Goal: Information Seeking & Learning: Learn about a topic

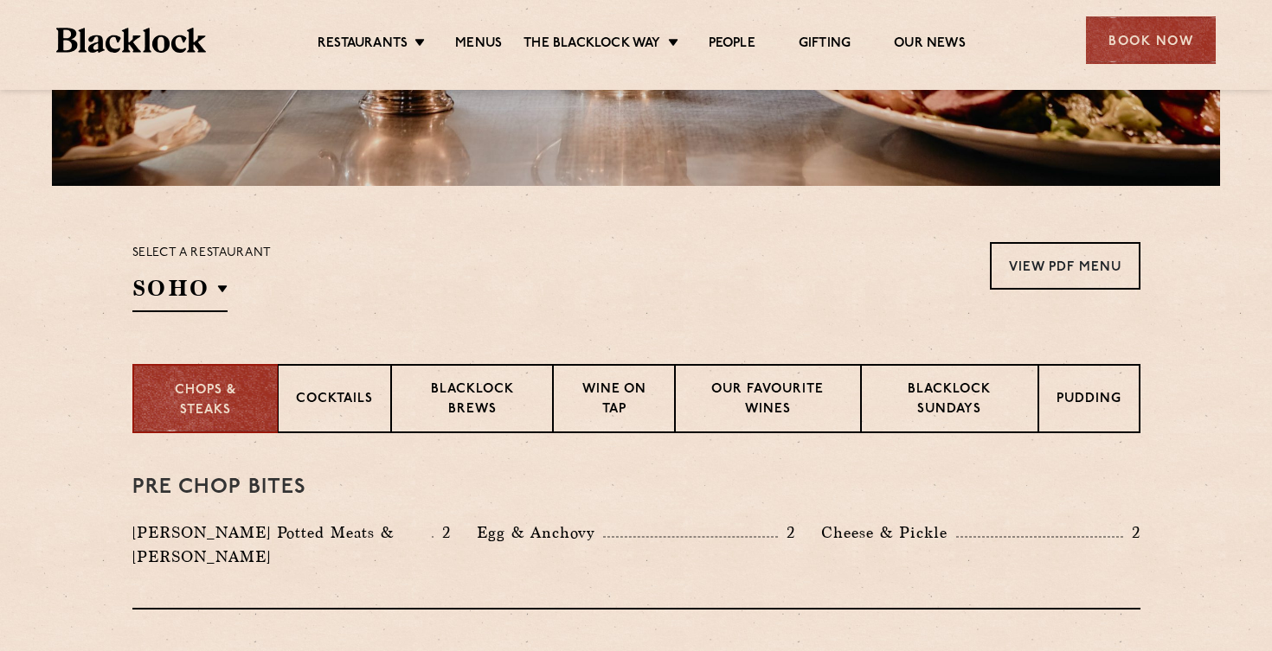
scroll to position [438, 0]
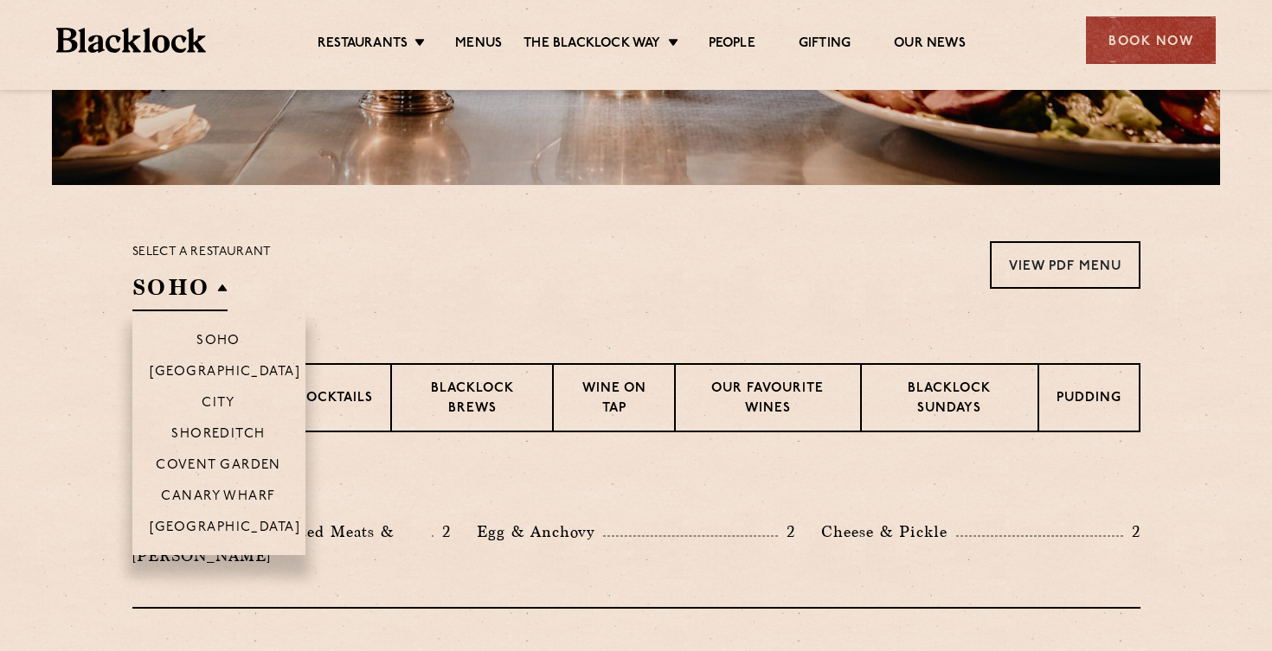
click at [221, 288] on h2 "SOHO" at bounding box center [179, 291] width 95 height 39
click at [226, 464] on p "Covent Garden" at bounding box center [218, 466] width 125 height 17
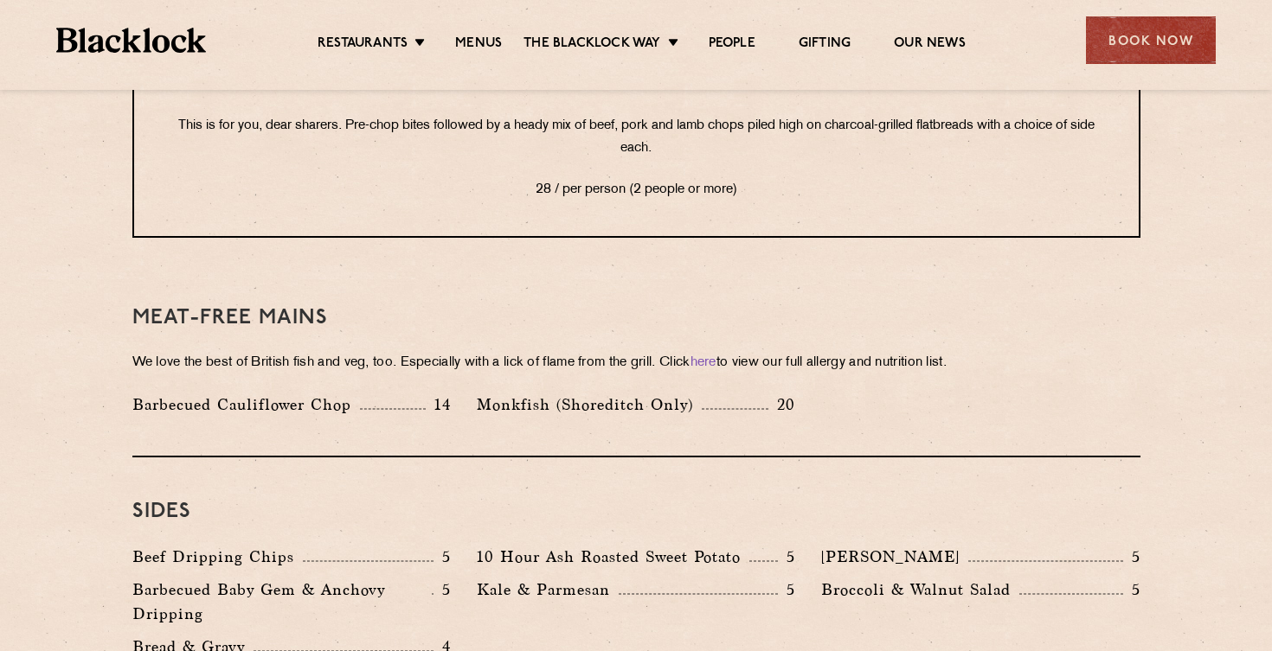
scroll to position [2322, 0]
click at [622, 392] on p "Monkfish (Shoreditch Only)" at bounding box center [589, 404] width 225 height 24
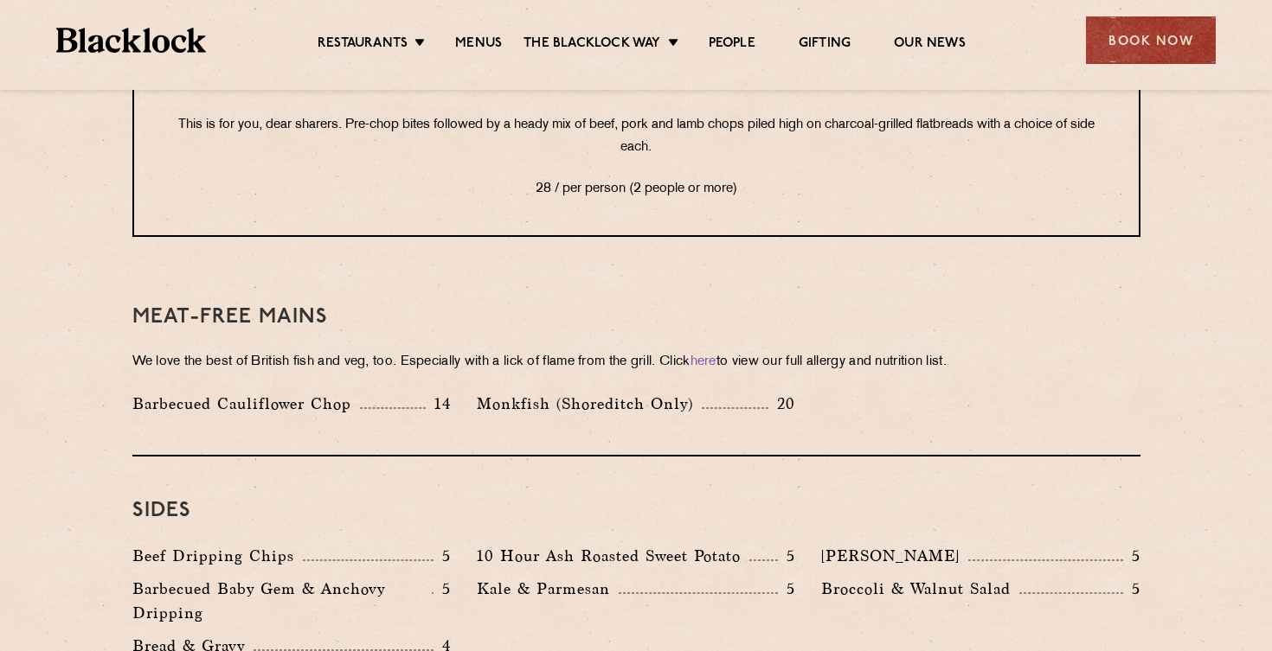
click at [622, 392] on p "Monkfish (Shoreditch Only)" at bounding box center [589, 404] width 225 height 24
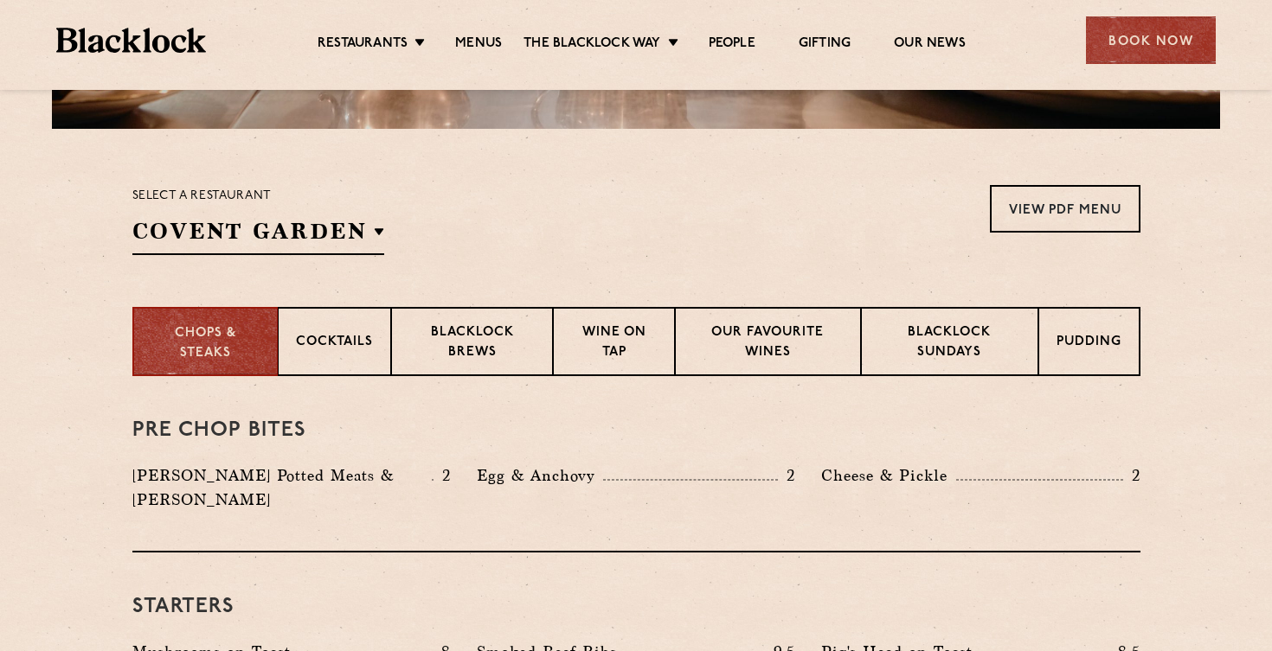
scroll to position [476, 0]
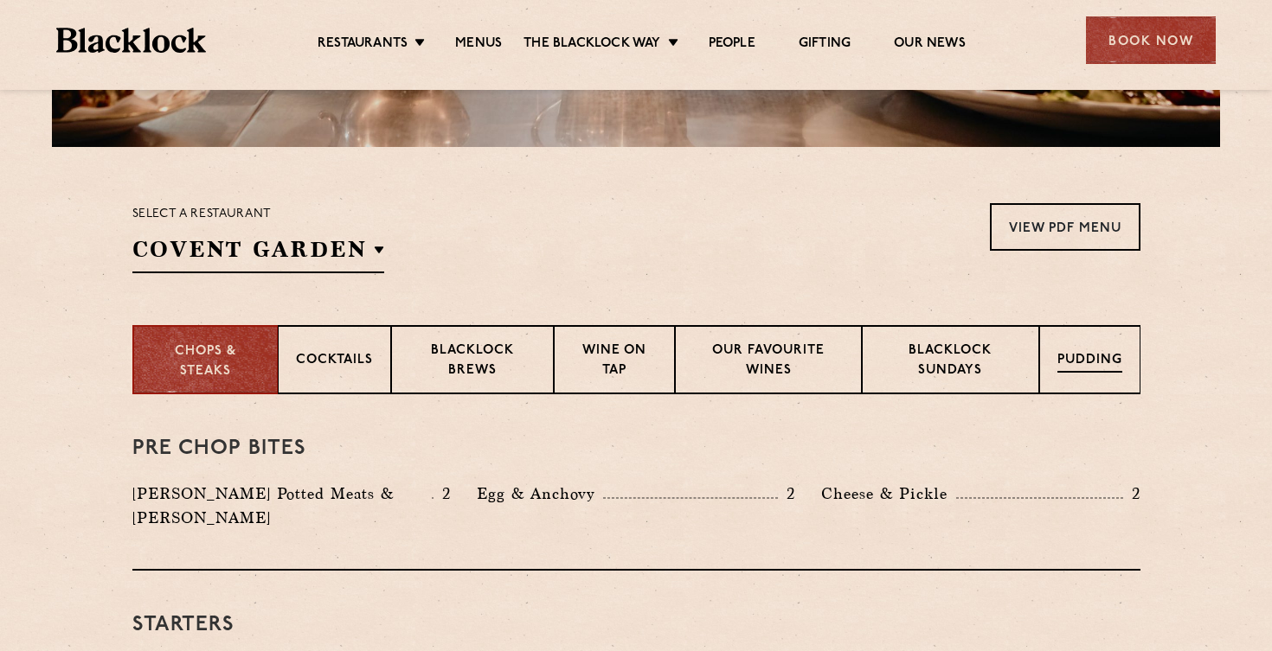
click at [1086, 341] on div "Pudding" at bounding box center [1089, 359] width 101 height 69
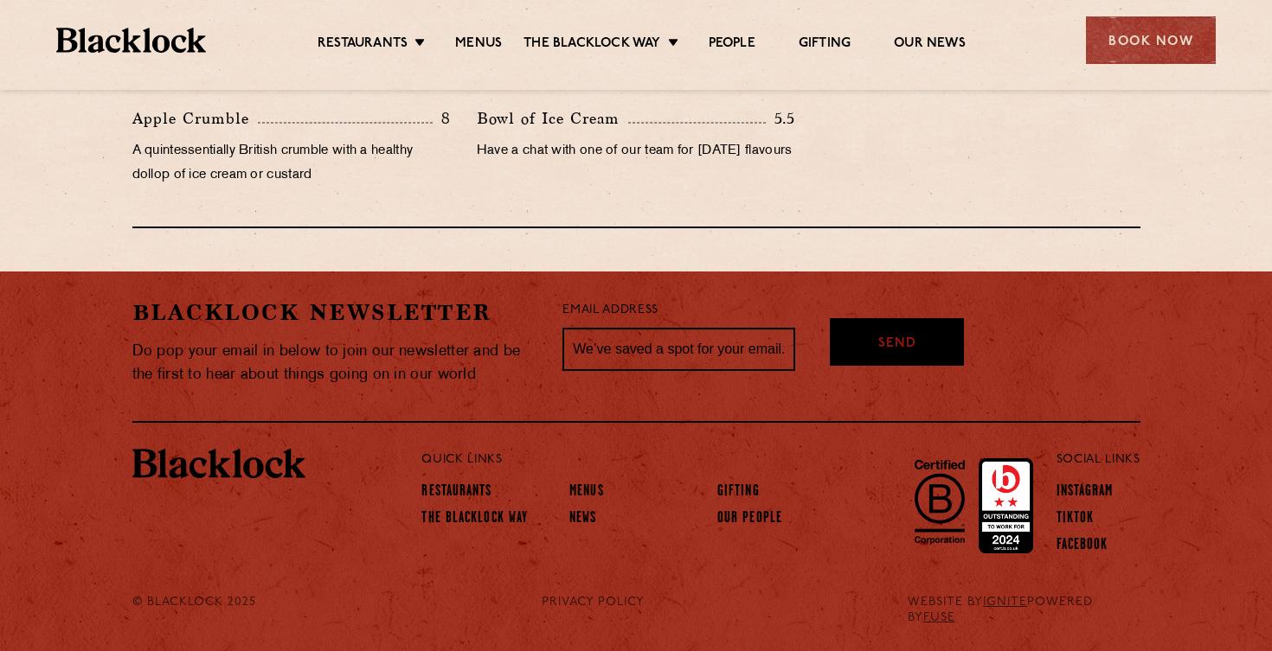
scroll to position [1039, 0]
